Goal: Task Accomplishment & Management: Manage account settings

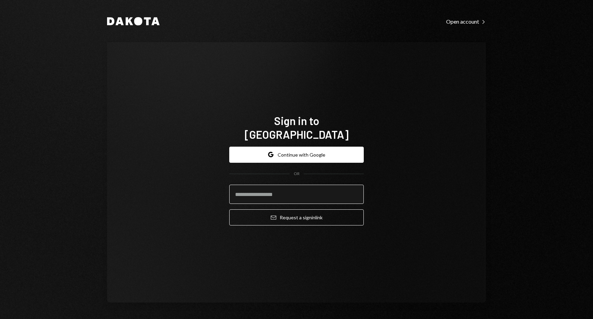
click at [272, 185] on input "email" at bounding box center [296, 194] width 134 height 19
type input "**********"
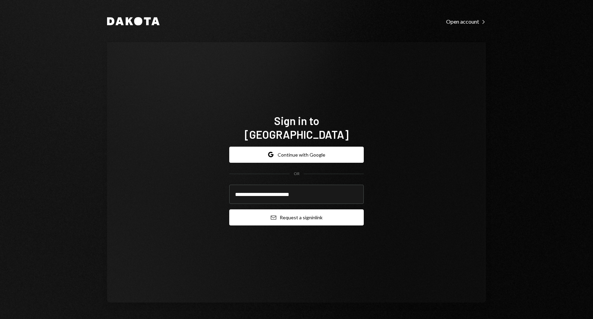
click at [269, 211] on button "Email Request a sign in link" at bounding box center [296, 218] width 134 height 16
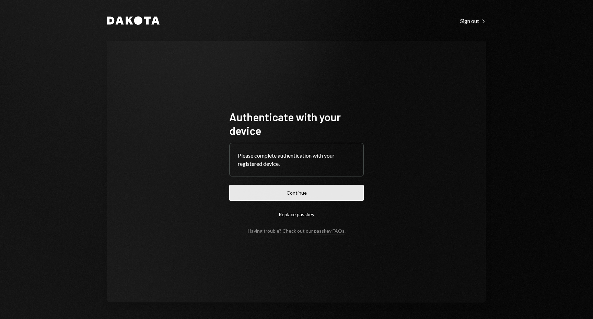
click at [303, 195] on button "Continue" at bounding box center [296, 193] width 134 height 16
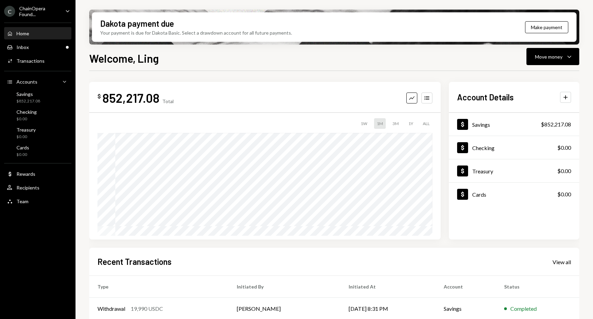
click at [415, 56] on div "Welcome, Ling Move money Caret Down" at bounding box center [334, 57] width 490 height 15
click at [38, 94] on div "Savings" at bounding box center [28, 94] width 24 height 6
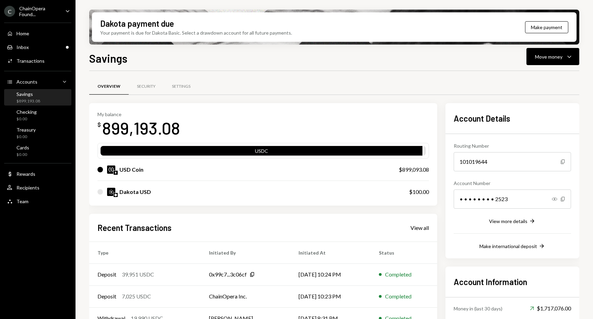
click at [440, 61] on div "Savings Move money Caret Down" at bounding box center [334, 57] width 490 height 15
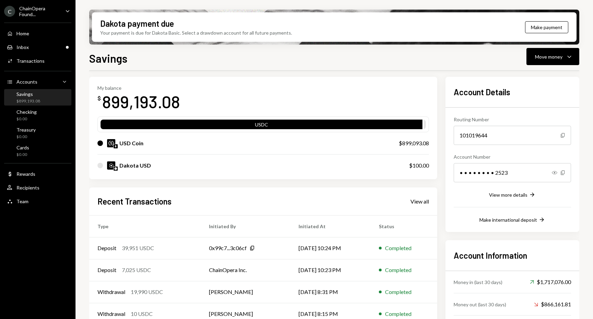
scroll to position [60, 0]
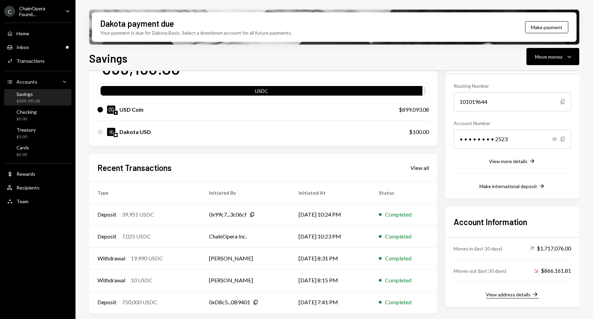
click at [514, 296] on div "View address details" at bounding box center [508, 295] width 45 height 6
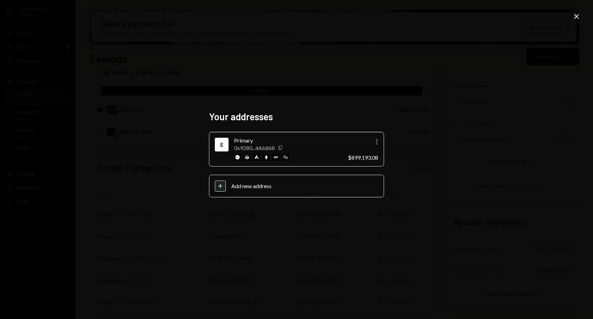
click at [280, 150] on icon "button" at bounding box center [280, 148] width 4 height 4
